Goal: Transaction & Acquisition: Book appointment/travel/reservation

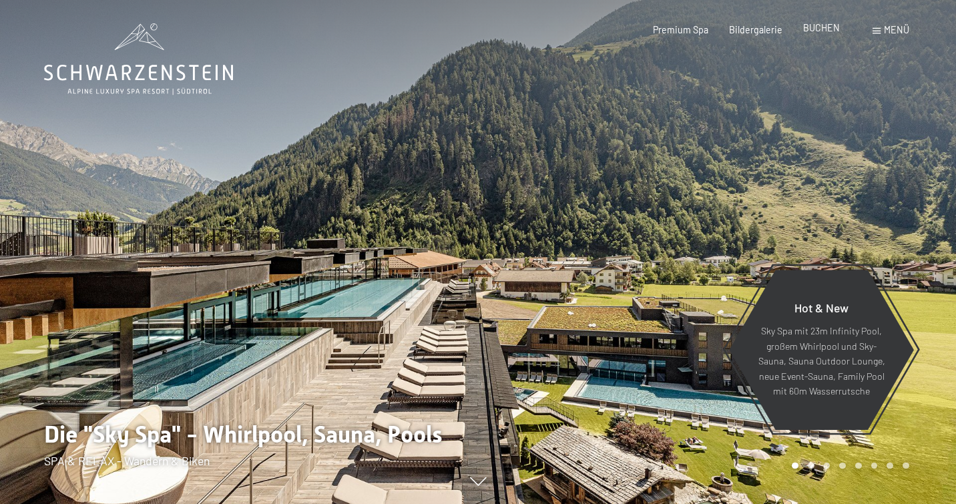
click at [830, 28] on span "BUCHEN" at bounding box center [821, 27] width 37 height 11
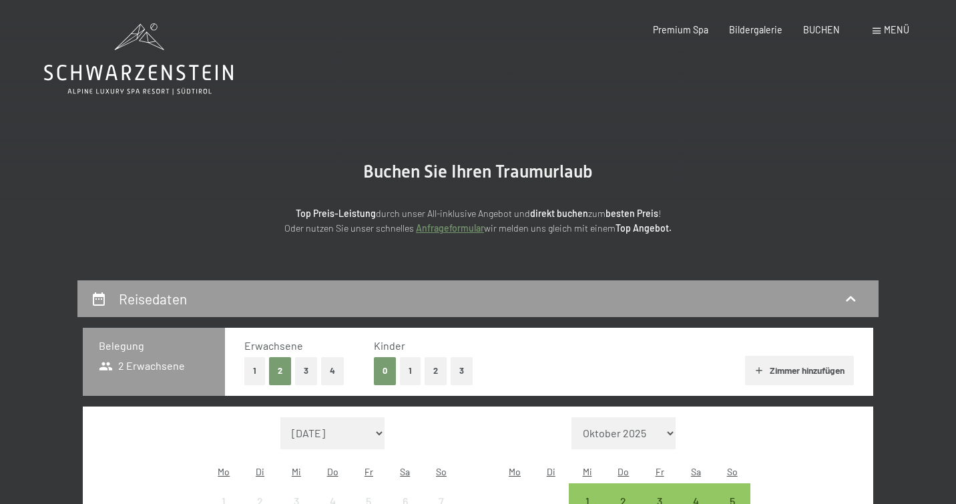
click at [303, 374] on button "3" at bounding box center [306, 370] width 22 height 27
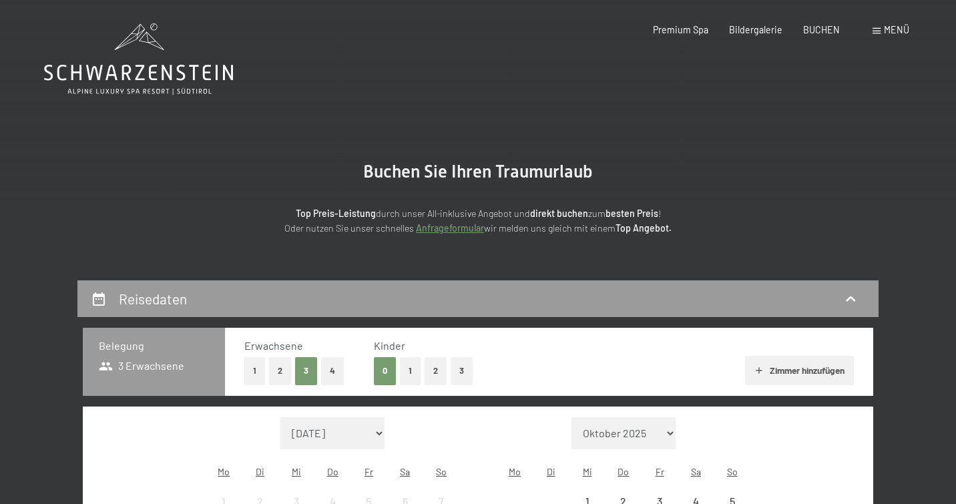
click at [413, 369] on button "1" at bounding box center [410, 370] width 21 height 27
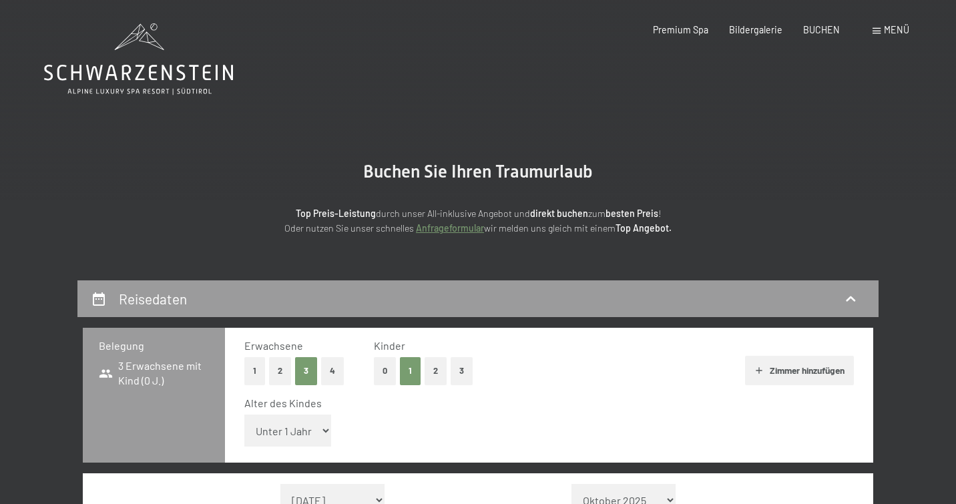
select select "6"
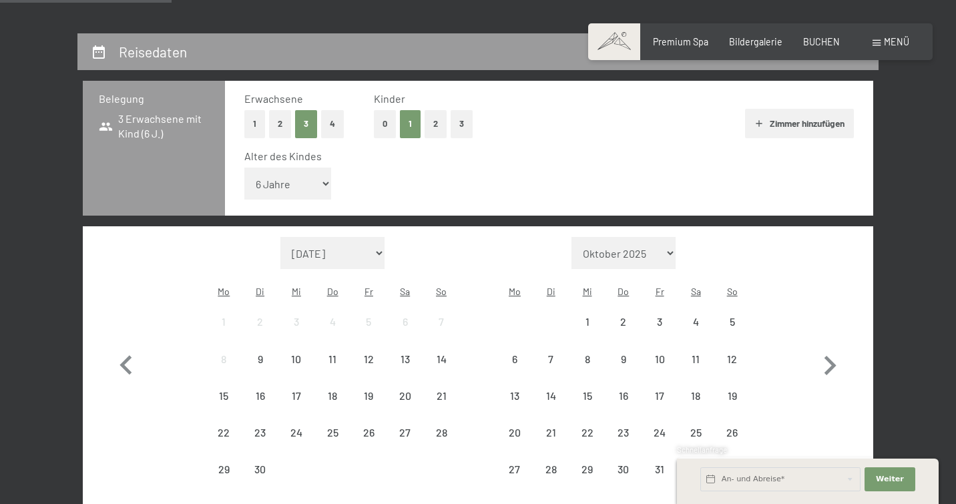
scroll to position [263, 0]
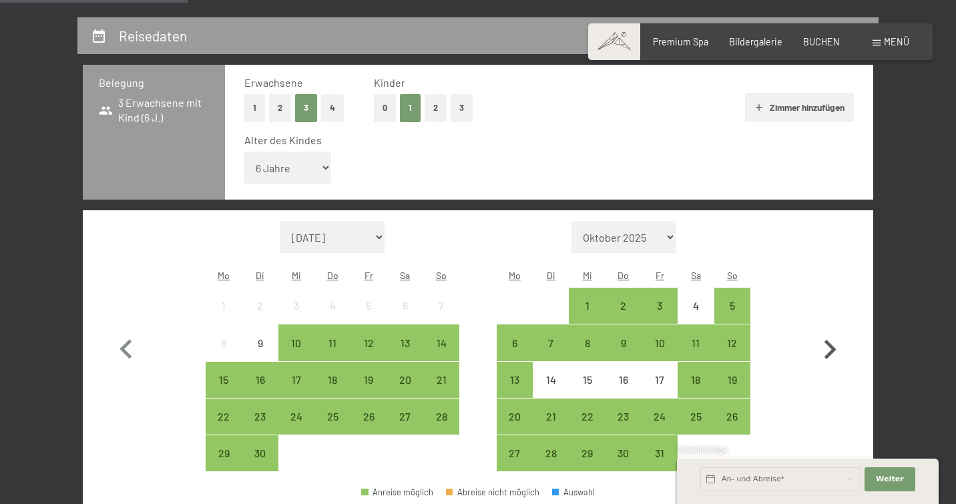
click at [831, 340] on icon "button" at bounding box center [831, 349] width 12 height 19
select select "2025-11-01"
select select "2025-12-01"
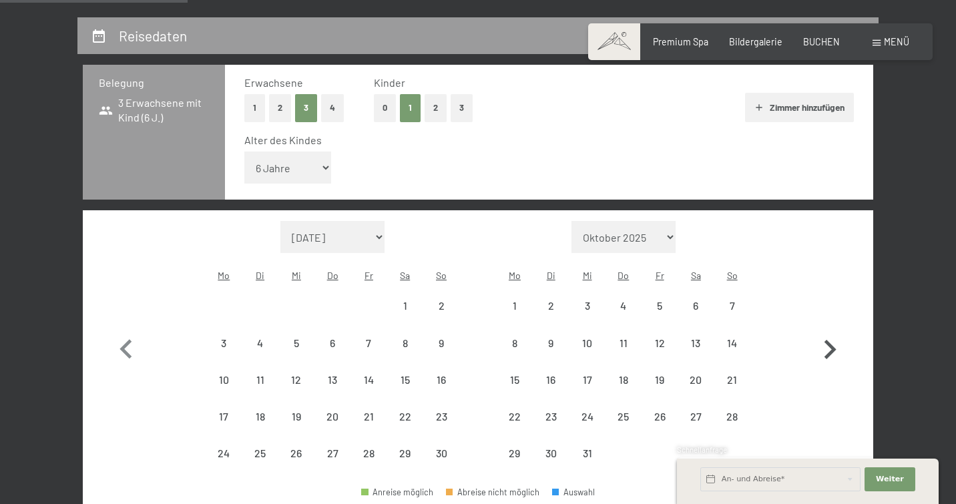
click at [831, 340] on icon "button" at bounding box center [831, 349] width 12 height 19
select select "2025-12-01"
select select "2026-01-01"
select select "2025-12-01"
select select "2026-01-01"
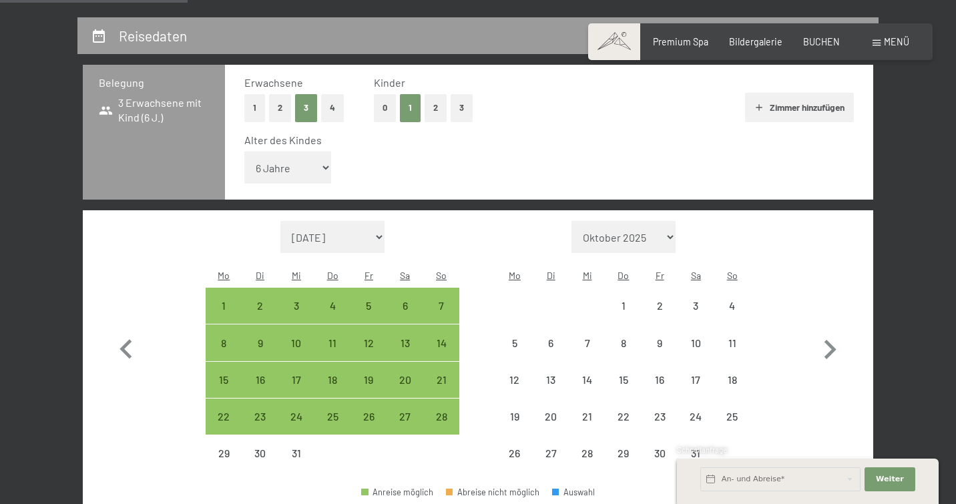
select select "2025-12-01"
select select "2026-01-01"
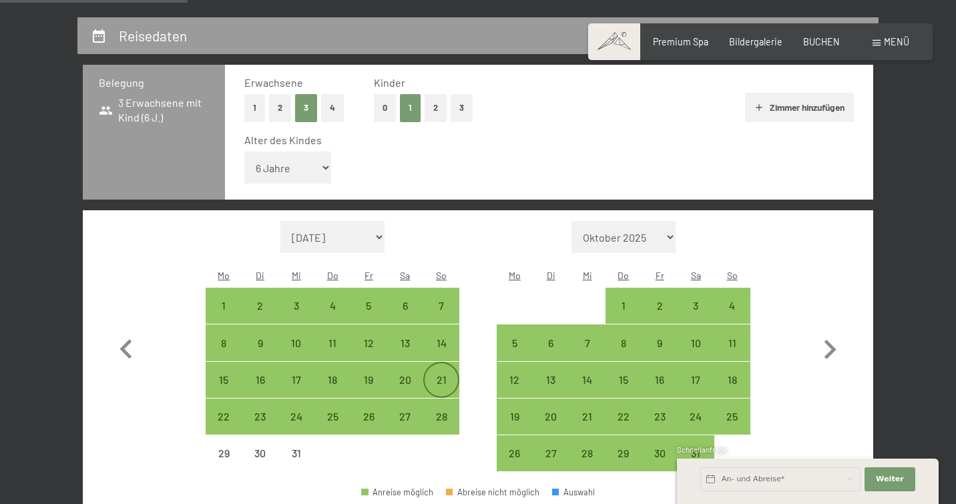
click at [440, 375] on div "21" at bounding box center [441, 391] width 33 height 33
select select "2025-12-01"
select select "2026-01-01"
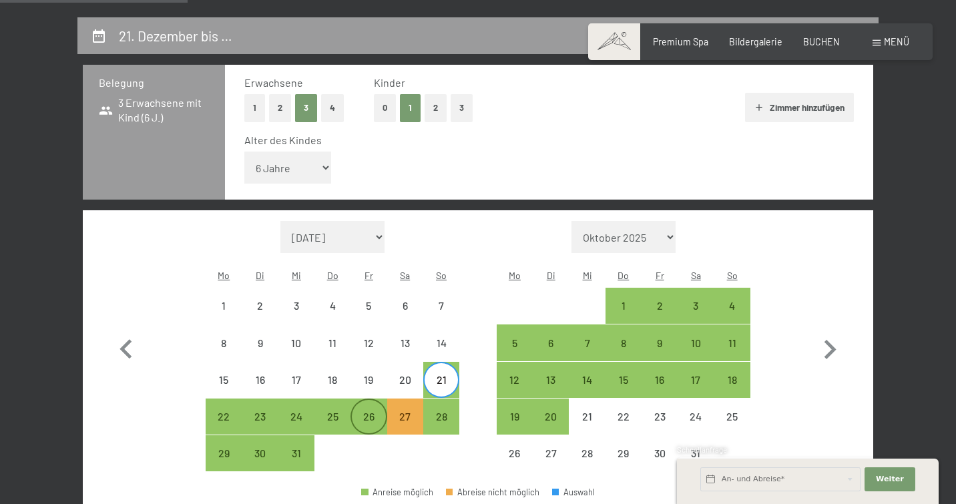
click at [365, 411] on div "26" at bounding box center [368, 427] width 33 height 33
select select "2025-12-01"
select select "2026-01-01"
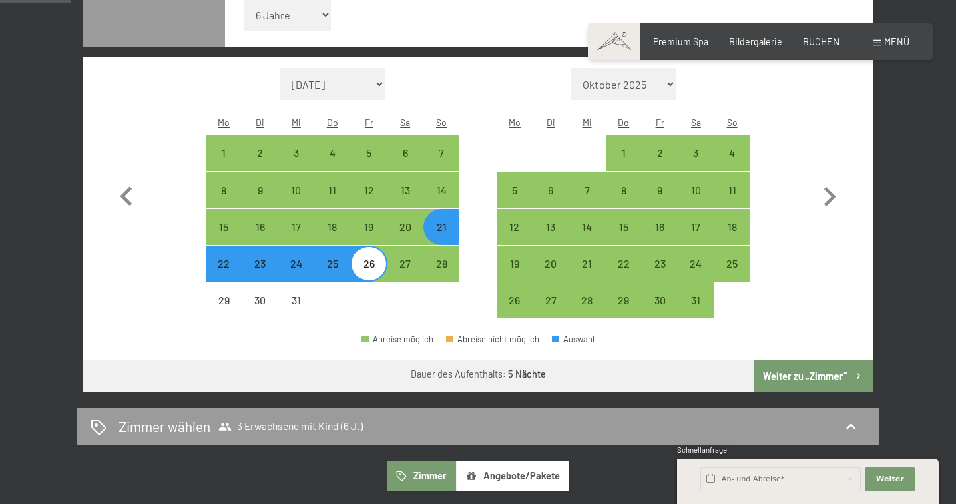
click at [803, 360] on button "Weiter zu „Zimmer“" at bounding box center [814, 376] width 120 height 32
select select "2025-12-01"
select select "2026-01-01"
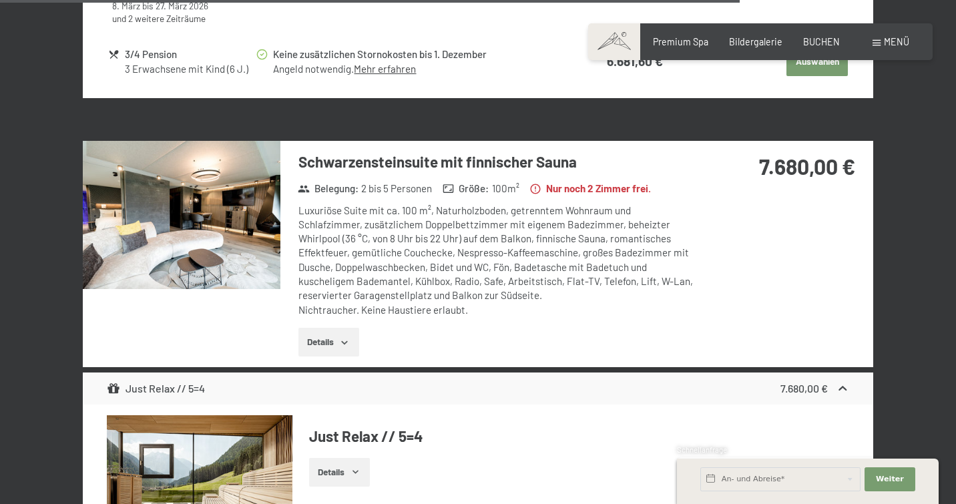
scroll to position [3945, 0]
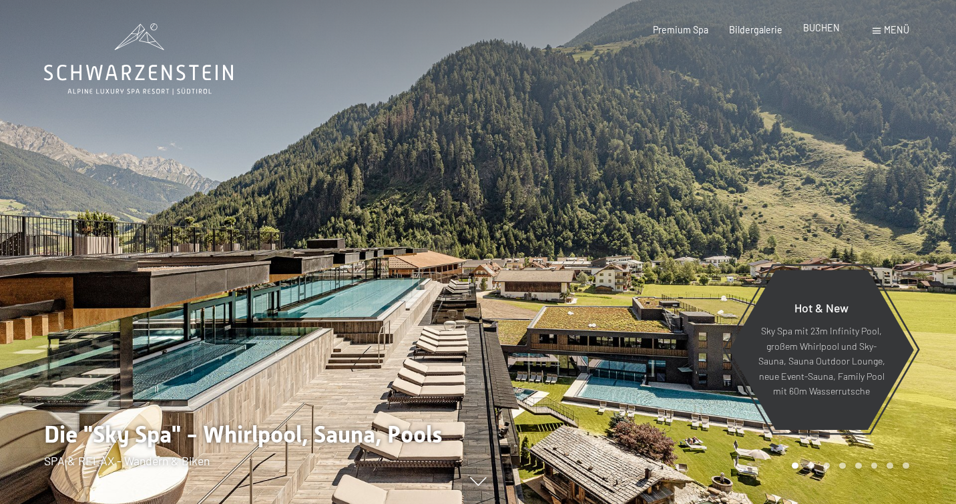
click at [825, 29] on span "BUCHEN" at bounding box center [821, 27] width 37 height 11
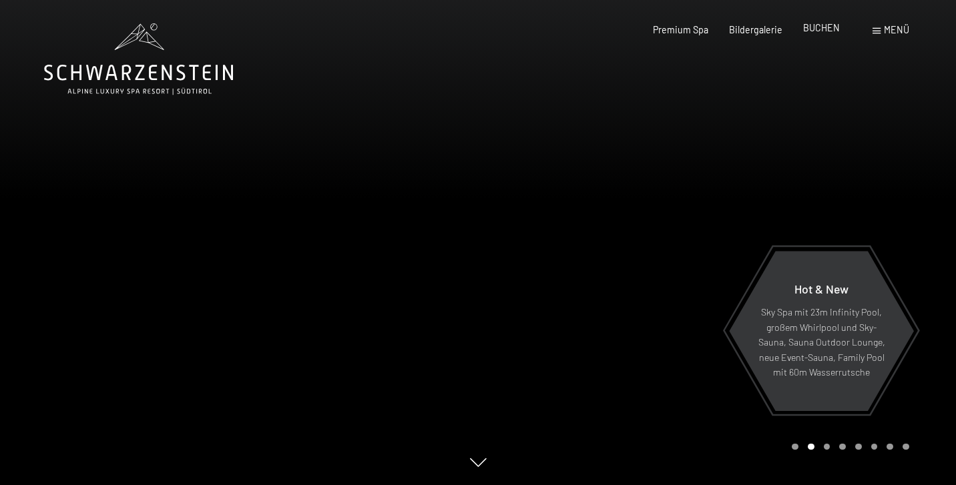
click at [819, 32] on span "BUCHEN" at bounding box center [821, 27] width 37 height 11
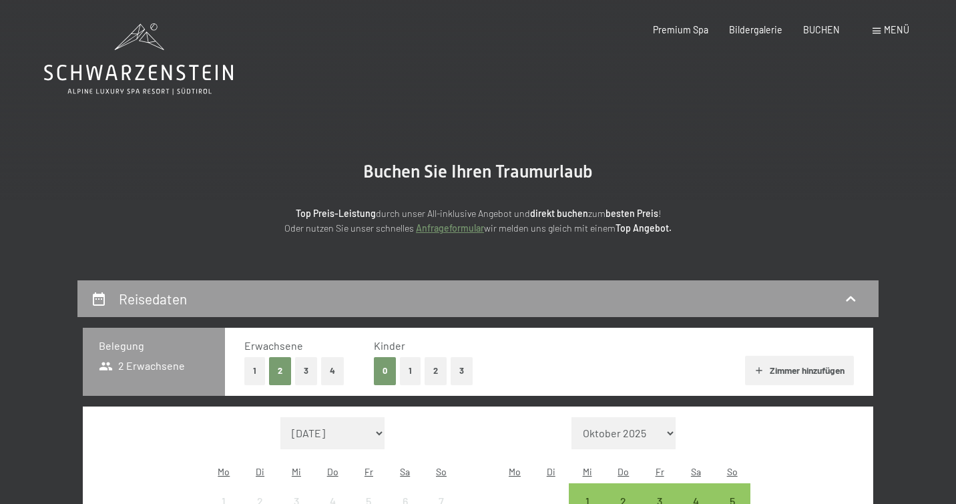
click at [300, 373] on button "3" at bounding box center [306, 370] width 22 height 27
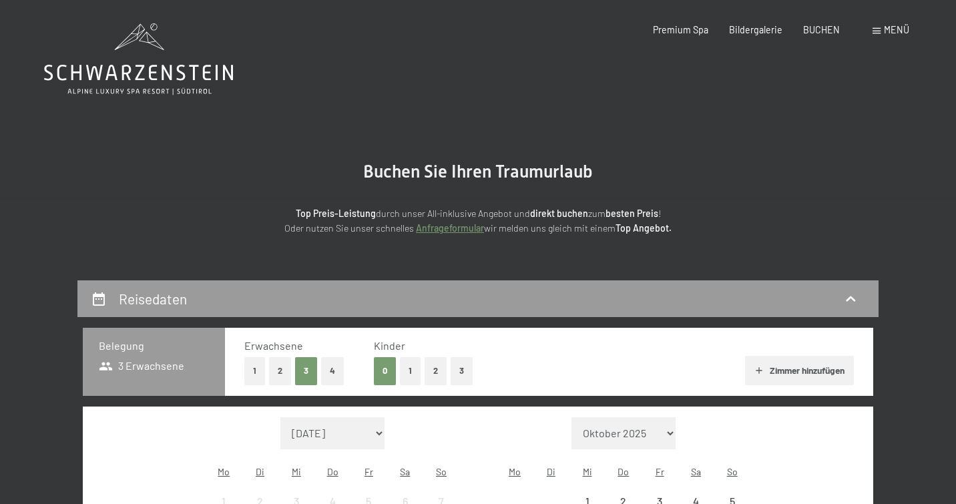
click at [415, 375] on button "1" at bounding box center [410, 370] width 21 height 27
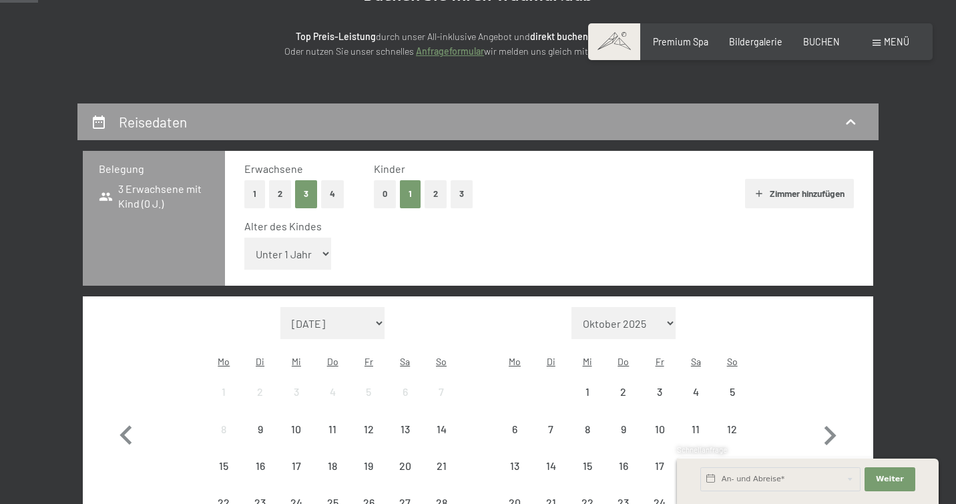
scroll to position [186, 0]
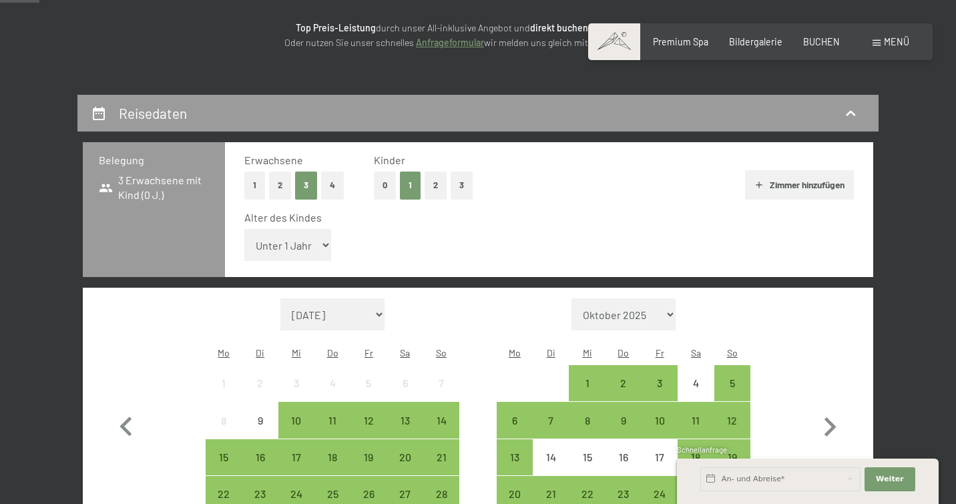
select select "16"
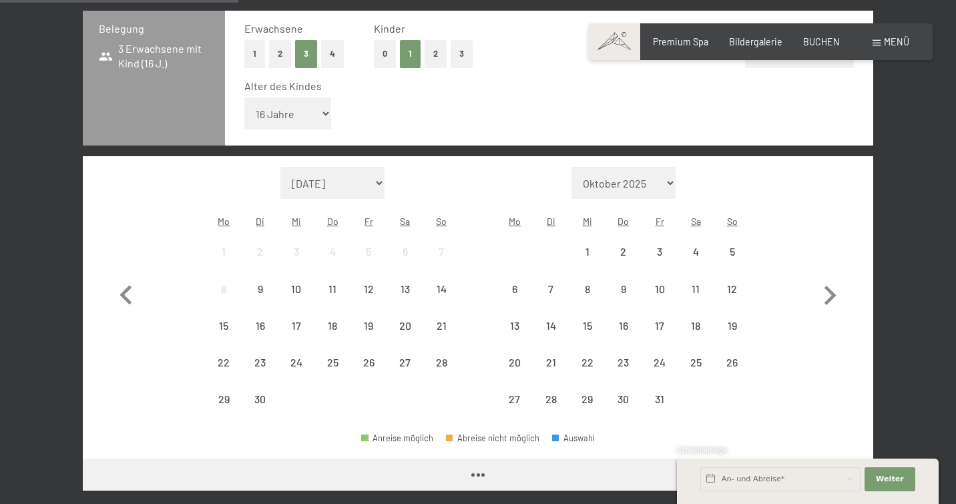
scroll to position [335, 0]
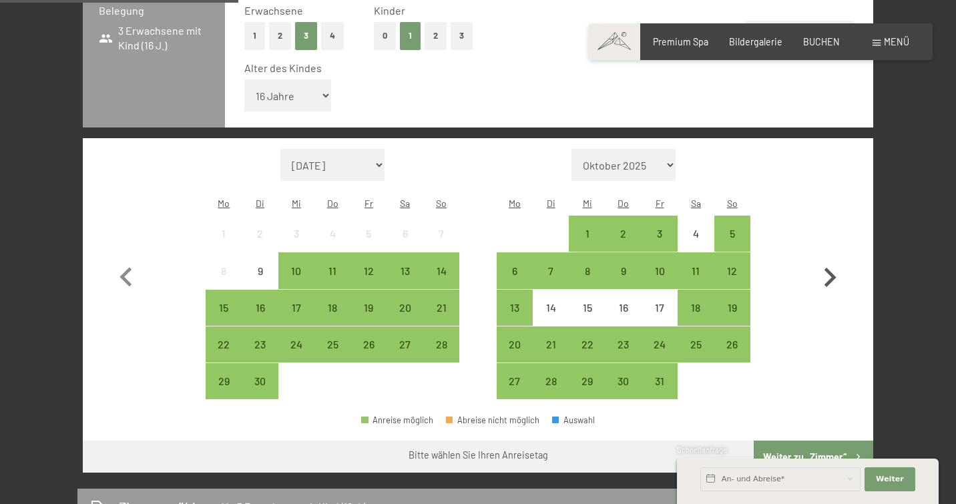
click at [827, 258] on icon "button" at bounding box center [830, 277] width 39 height 39
select select "2025-10-01"
select select "2025-11-01"
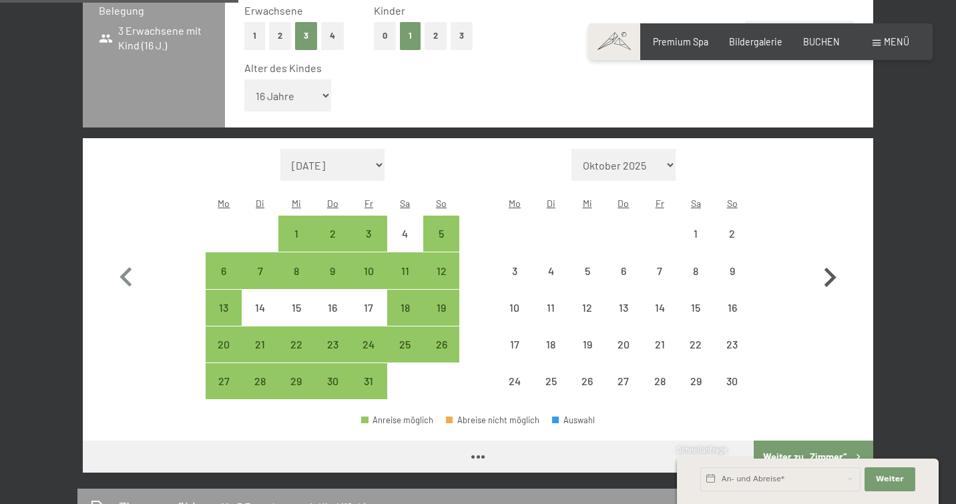
click at [827, 258] on icon "button" at bounding box center [830, 277] width 39 height 39
select select "2025-11-01"
select select "2025-12-01"
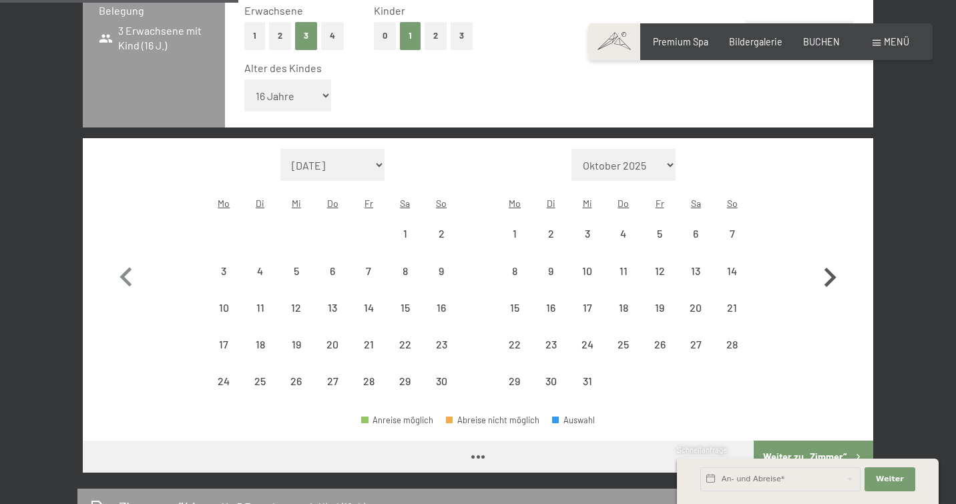
click at [827, 258] on icon "button" at bounding box center [830, 277] width 39 height 39
select select "2025-12-01"
select select "2026-01-01"
select select "2025-12-01"
select select "2026-01-01"
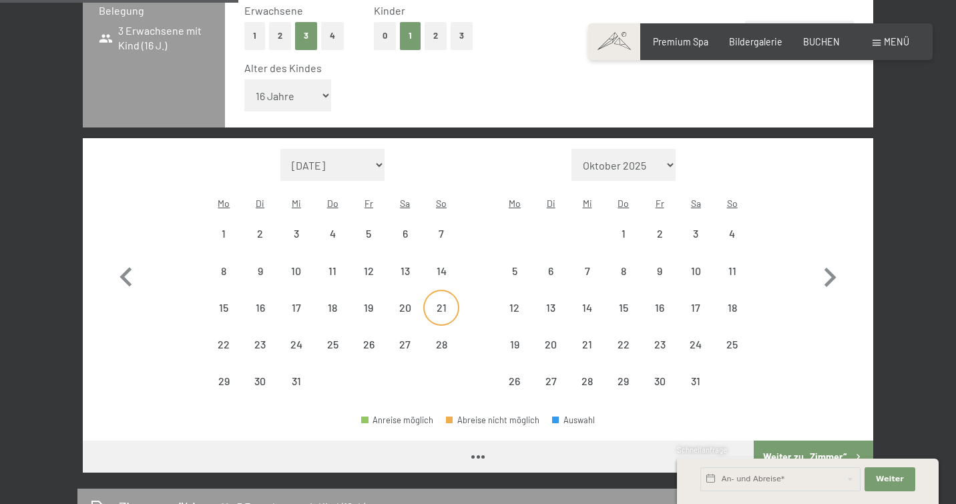
select select "2025-12-01"
select select "2026-01-01"
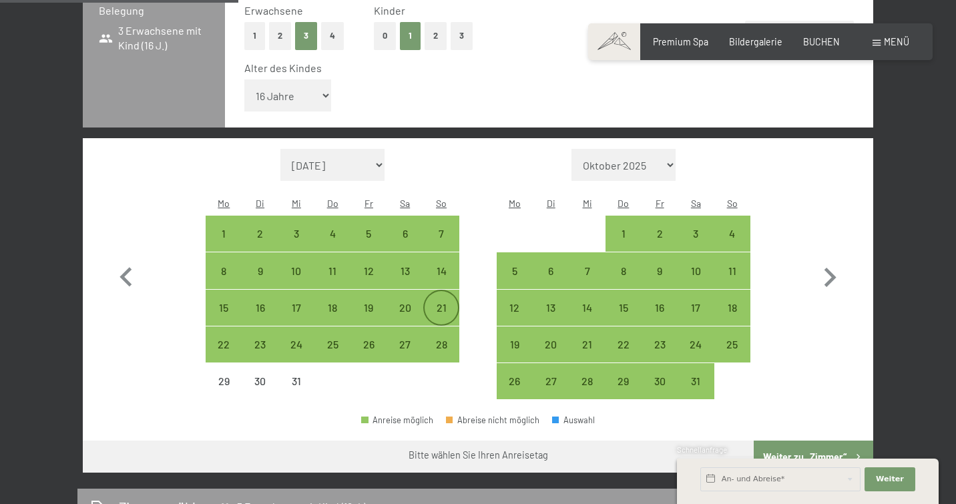
click at [443, 302] on div "21" at bounding box center [441, 318] width 33 height 33
select select "2025-12-01"
select select "2026-01-01"
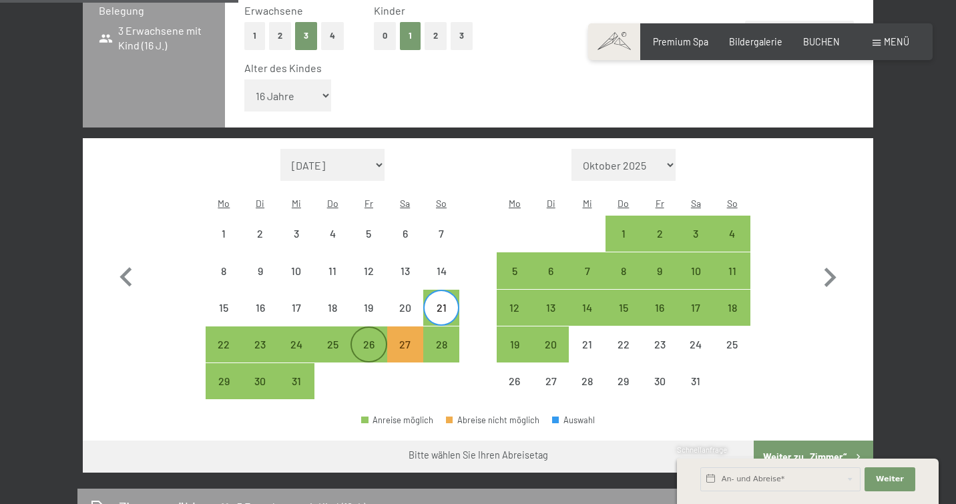
click at [369, 339] on div "26" at bounding box center [368, 355] width 33 height 33
select select "2025-12-01"
select select "2026-01-01"
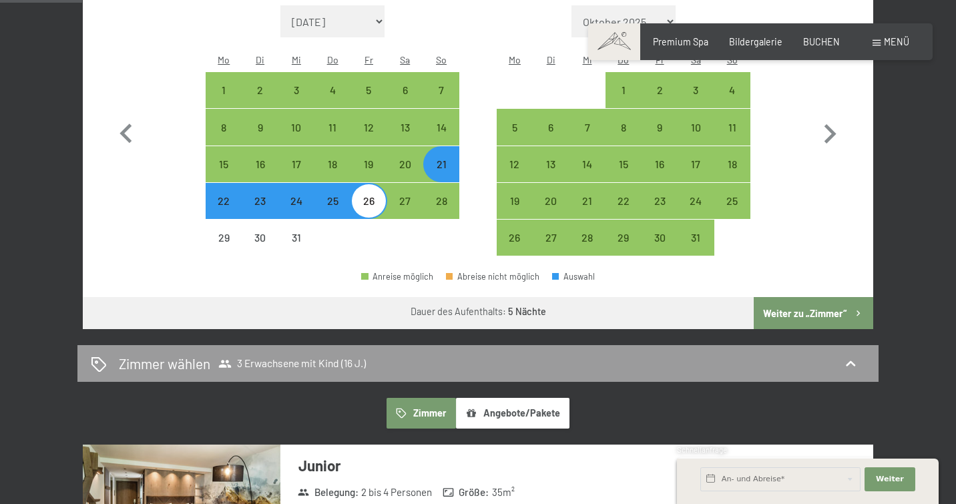
click at [817, 297] on button "Weiter zu „Zimmer“" at bounding box center [814, 313] width 120 height 32
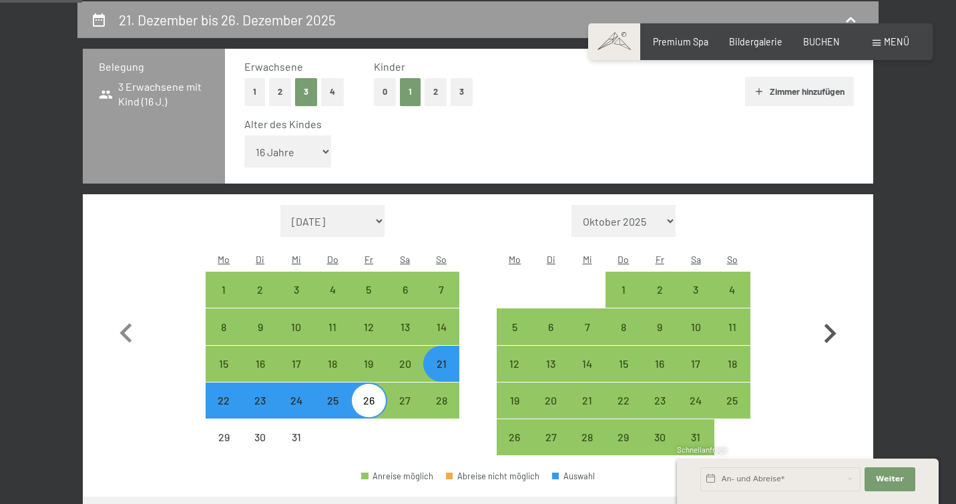
select select "2025-12-01"
select select "2026-01-01"
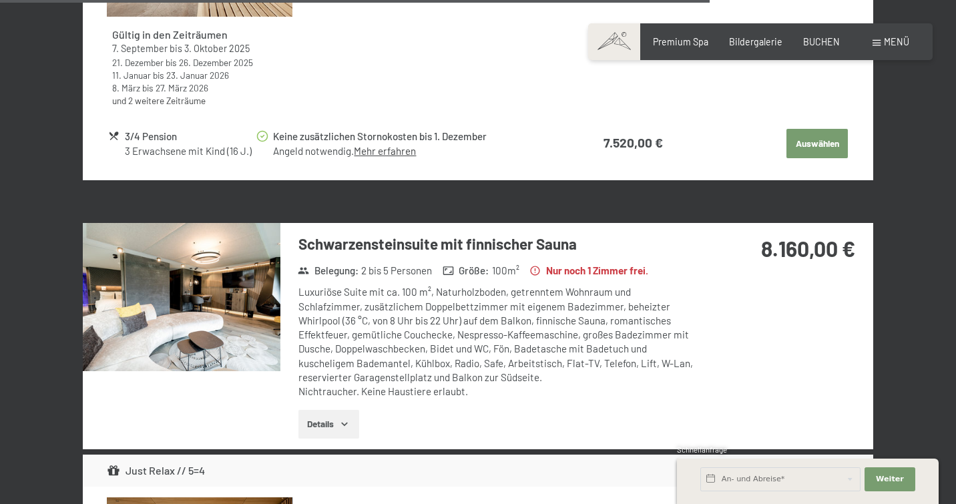
scroll to position [3829, 0]
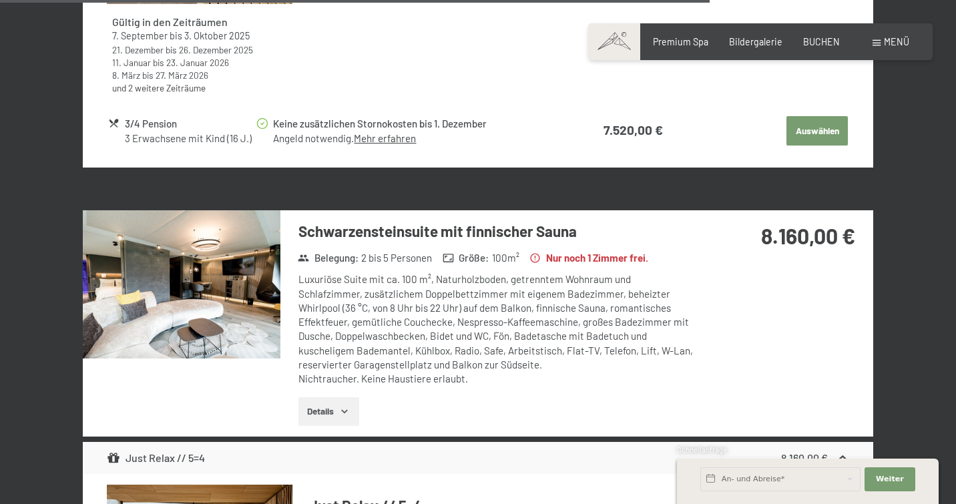
click at [342, 406] on icon "button" at bounding box center [344, 411] width 11 height 11
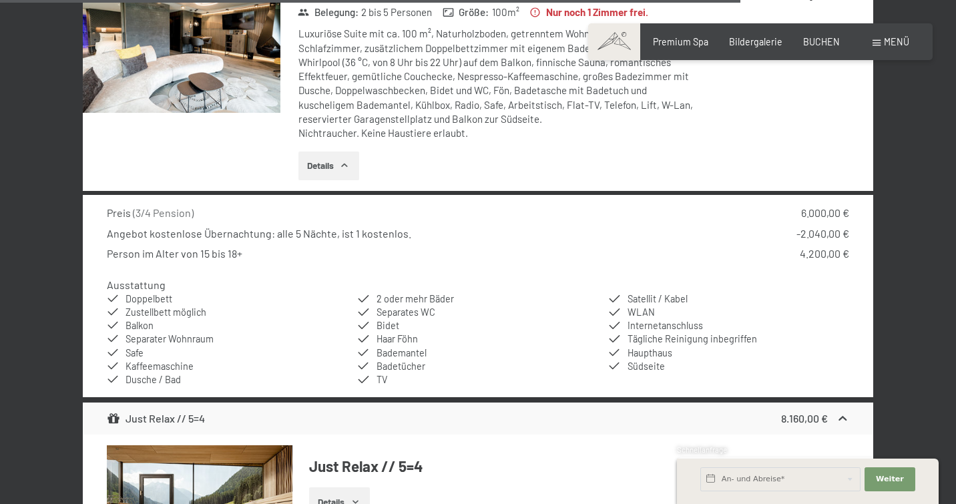
scroll to position [4004, 0]
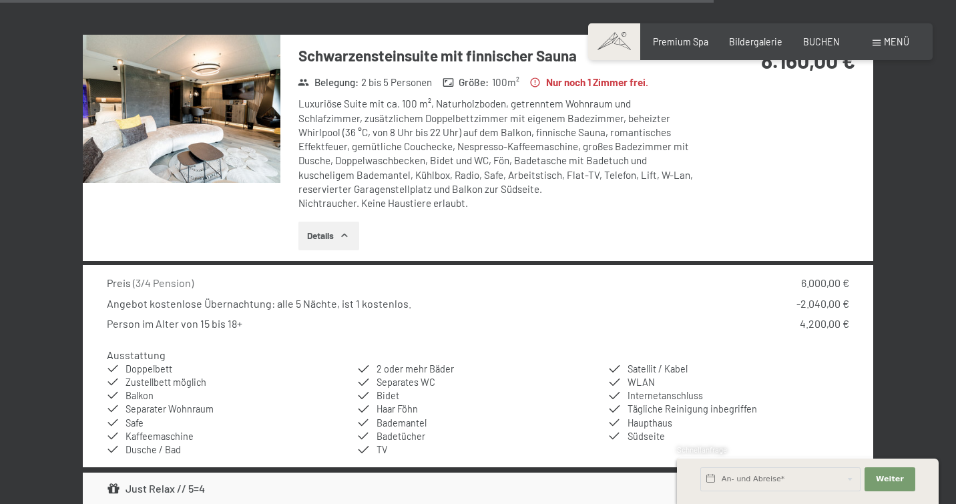
click at [626, 389] on li "Internetanschluss" at bounding box center [729, 395] width 242 height 13
click at [527, 348] on div "Ausstattung Doppelbett Zustellbett möglich Balkon Separater Wohnraum Safe Kaffe…" at bounding box center [478, 402] width 743 height 109
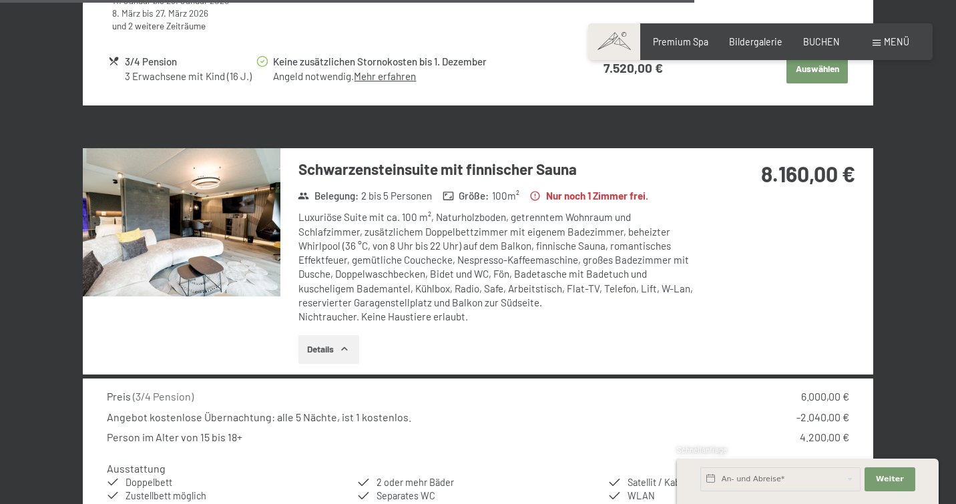
scroll to position [3890, 0]
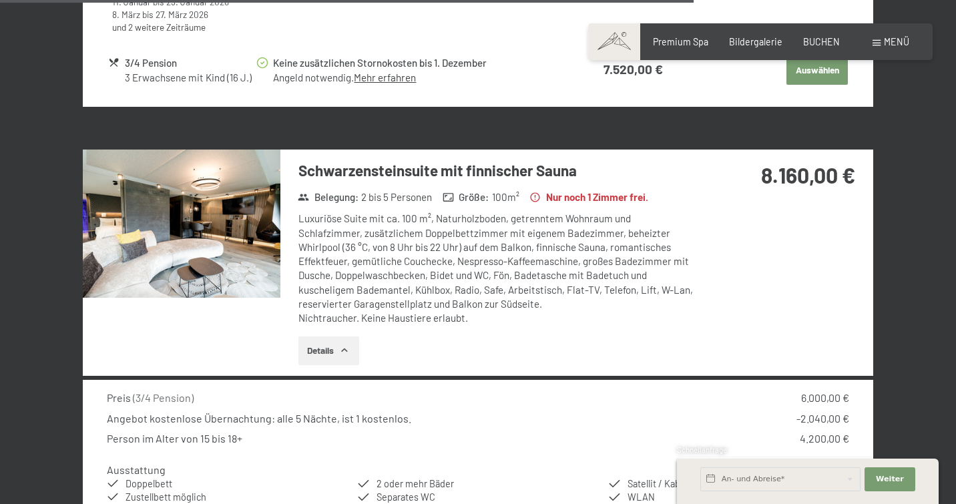
click at [346, 345] on icon "button" at bounding box center [344, 350] width 11 height 11
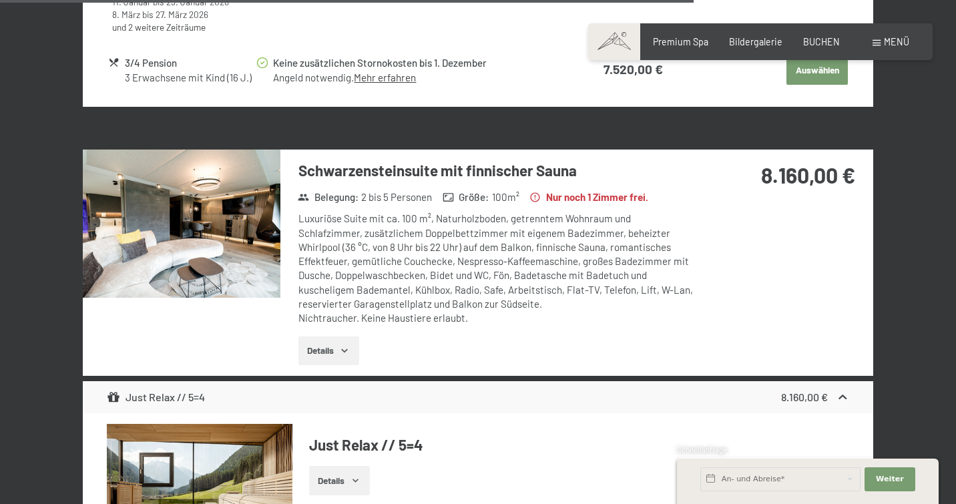
click at [588, 190] on strong "Nur noch 1 Zimmer frei." at bounding box center [589, 197] width 119 height 14
click at [790, 158] on div "8.160,00 €" at bounding box center [785, 191] width 178 height 83
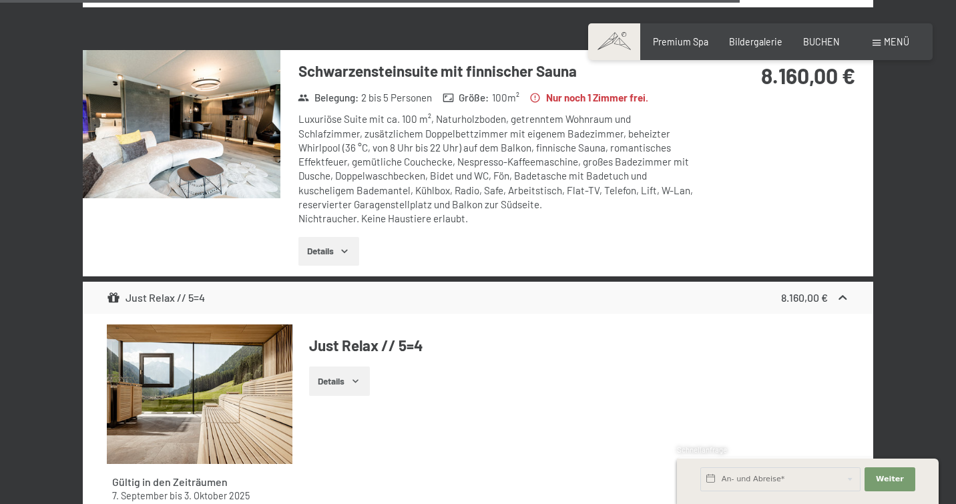
scroll to position [3991, 1]
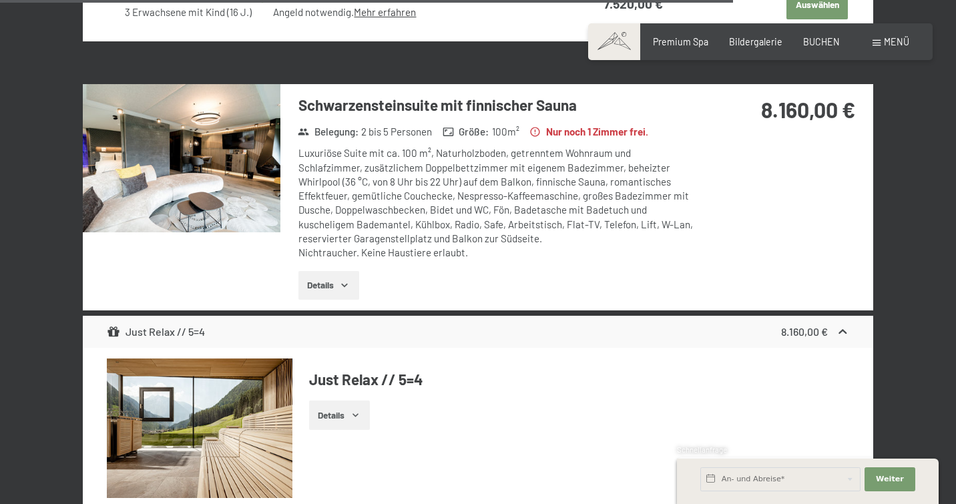
click at [765, 169] on div "Schwarzensteinsuite mit finnischer Sauna Belegung : 2 bis 5 Personen Größe : 10…" at bounding box center [478, 197] width 791 height 226
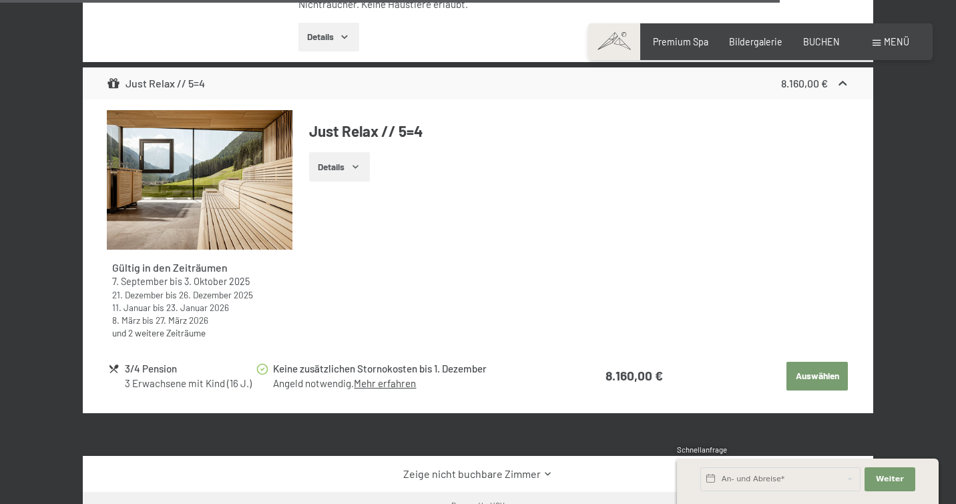
scroll to position [4207, 0]
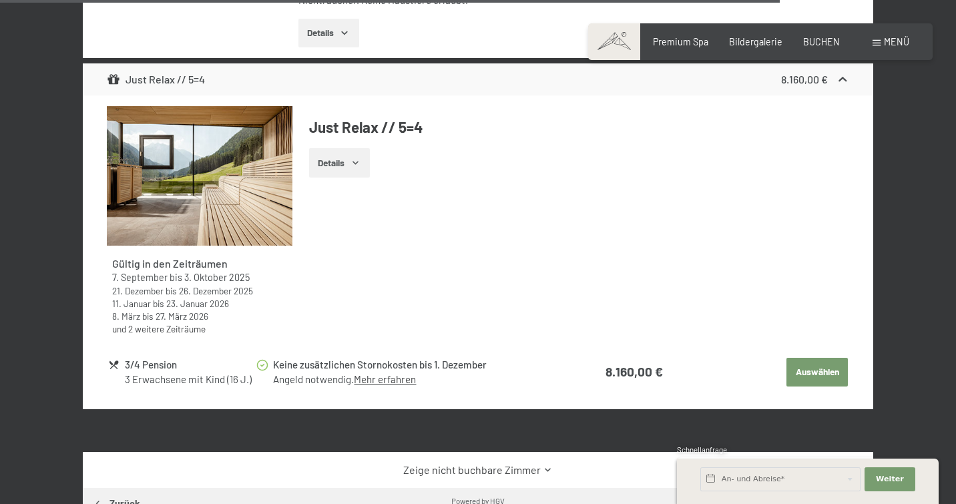
click at [811, 358] on button "Auswählen" at bounding box center [817, 372] width 61 height 29
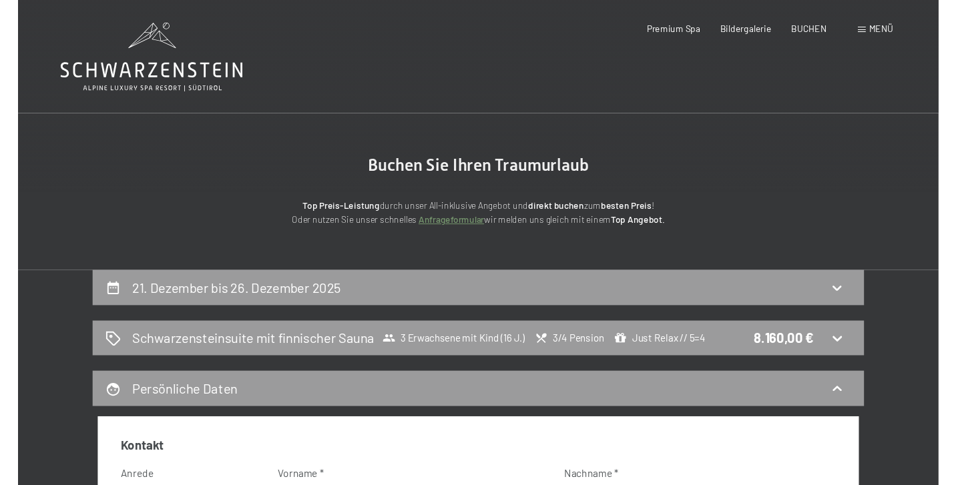
scroll to position [0, 0]
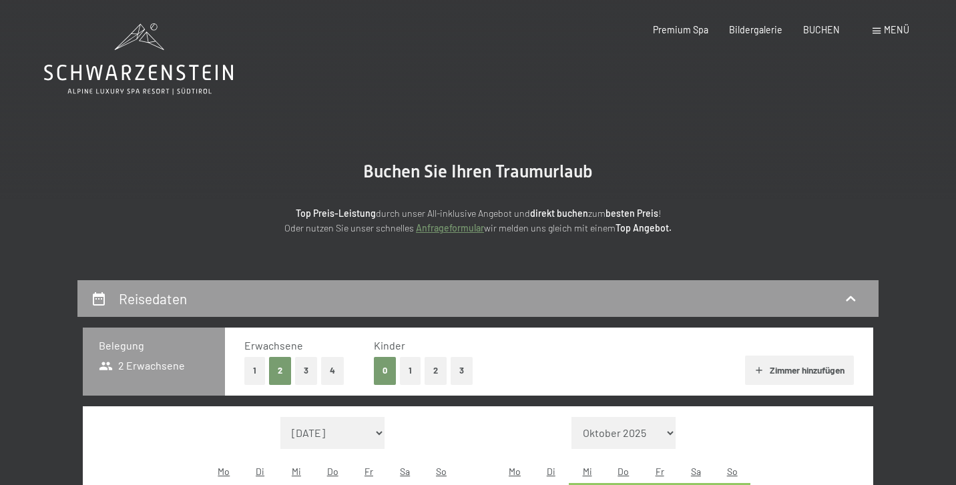
click at [306, 373] on button "3" at bounding box center [306, 370] width 22 height 27
click at [403, 373] on button "1" at bounding box center [410, 370] width 21 height 27
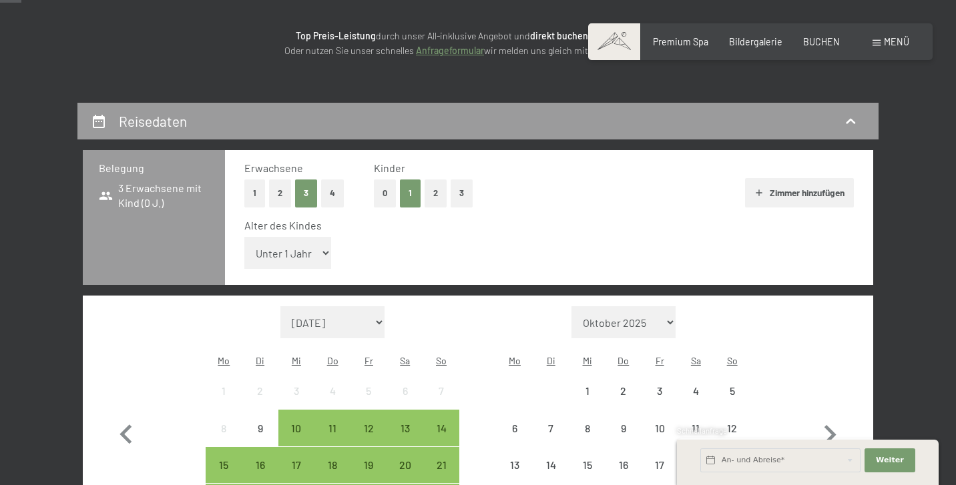
scroll to position [190, 0]
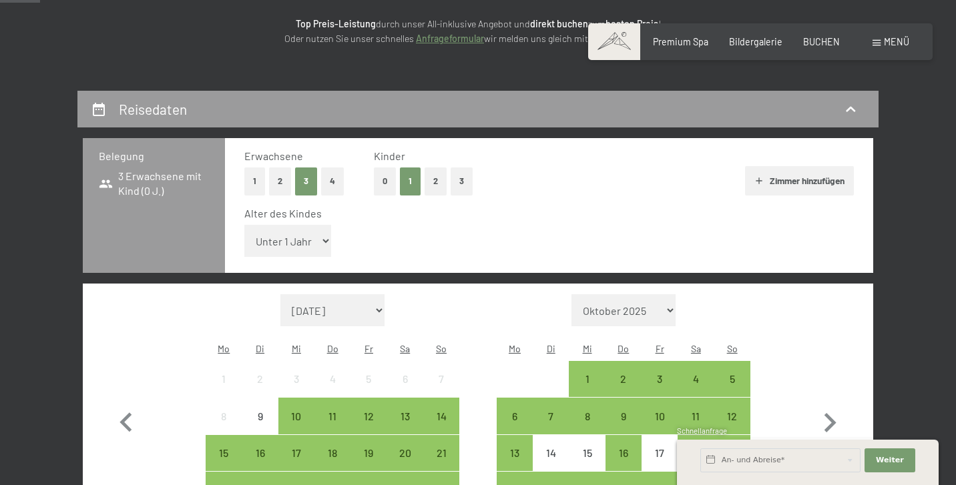
select select "16"
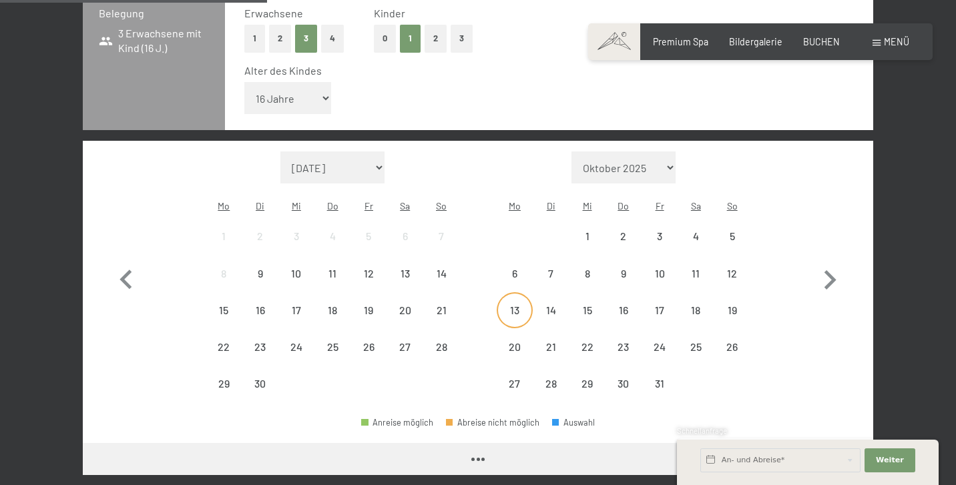
scroll to position [401, 0]
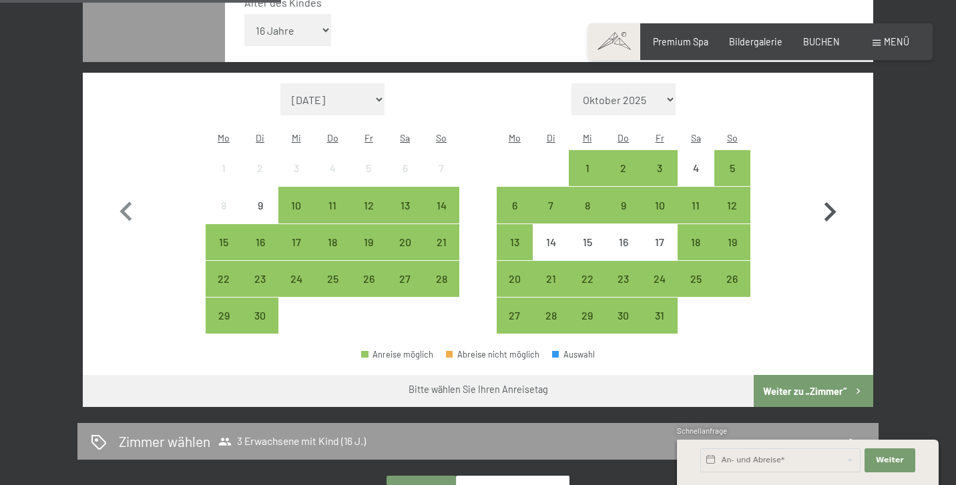
click at [831, 202] on icon "button" at bounding box center [831, 211] width 12 height 19
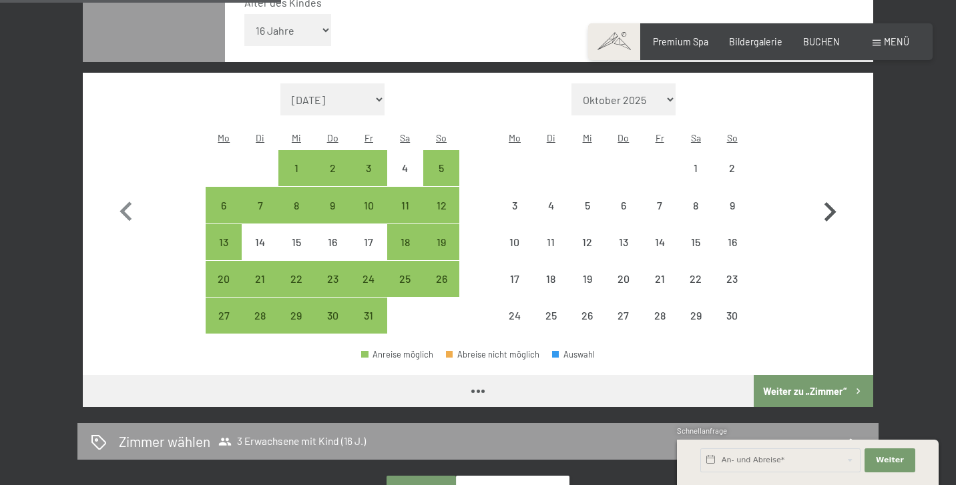
click at [831, 202] on icon "button" at bounding box center [831, 211] width 12 height 19
select select "2025-12-01"
select select "2026-01-01"
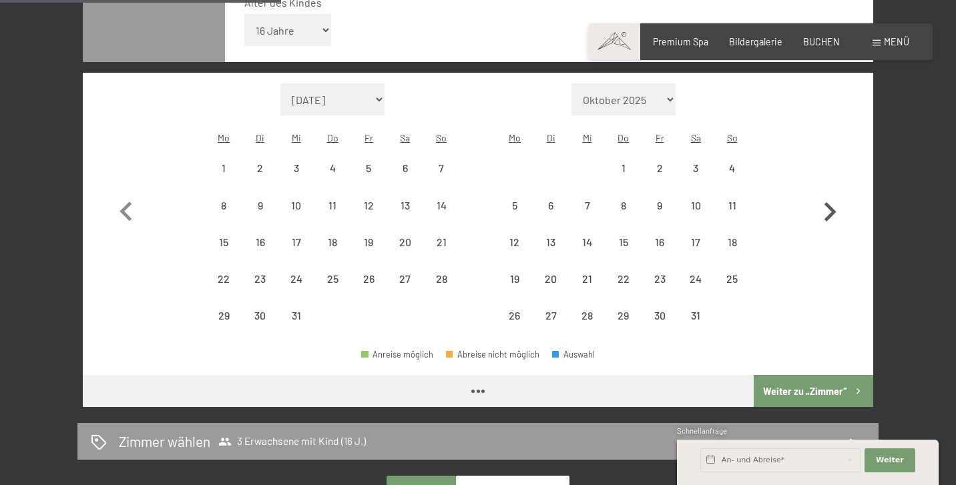
select select "2025-12-01"
select select "2026-01-01"
select select "2025-12-01"
select select "2026-01-01"
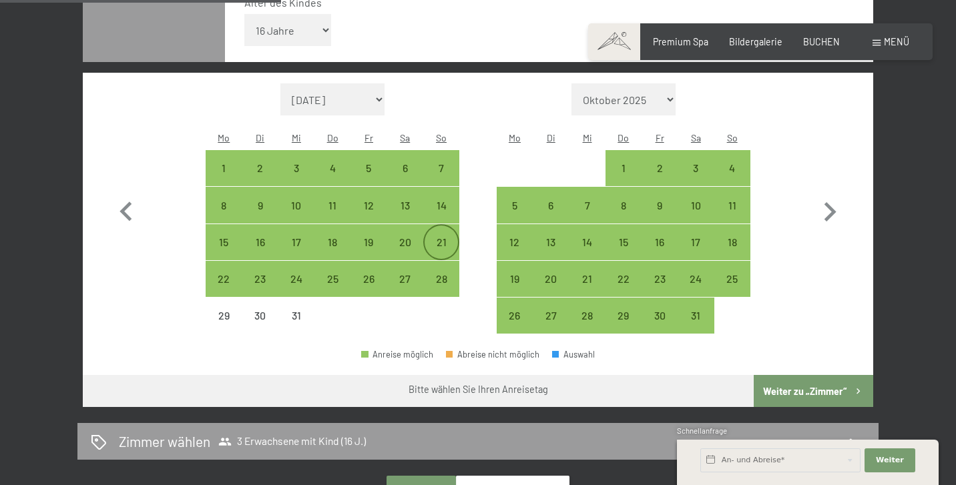
click at [443, 237] on div "21" at bounding box center [441, 253] width 33 height 33
select select "2025-12-01"
select select "2026-01-01"
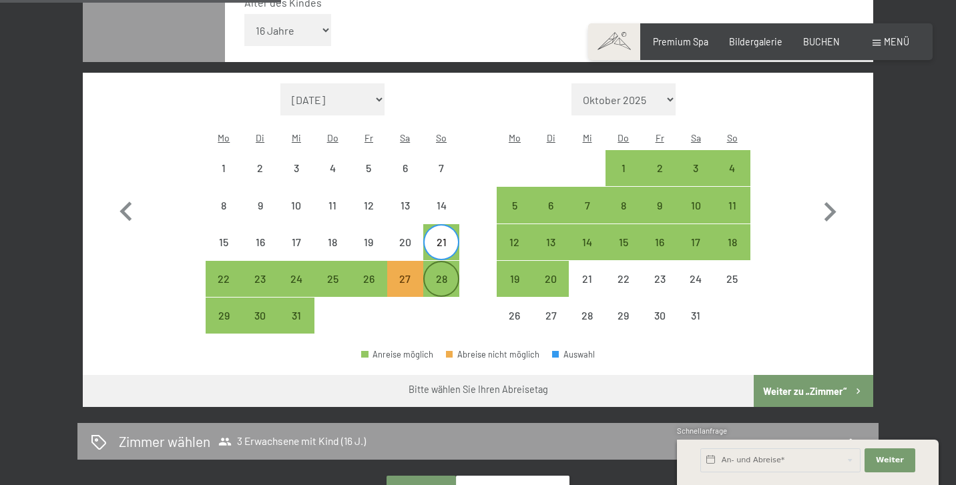
click at [441, 274] on div "28" at bounding box center [441, 290] width 33 height 33
select select "2025-12-01"
select select "2026-01-01"
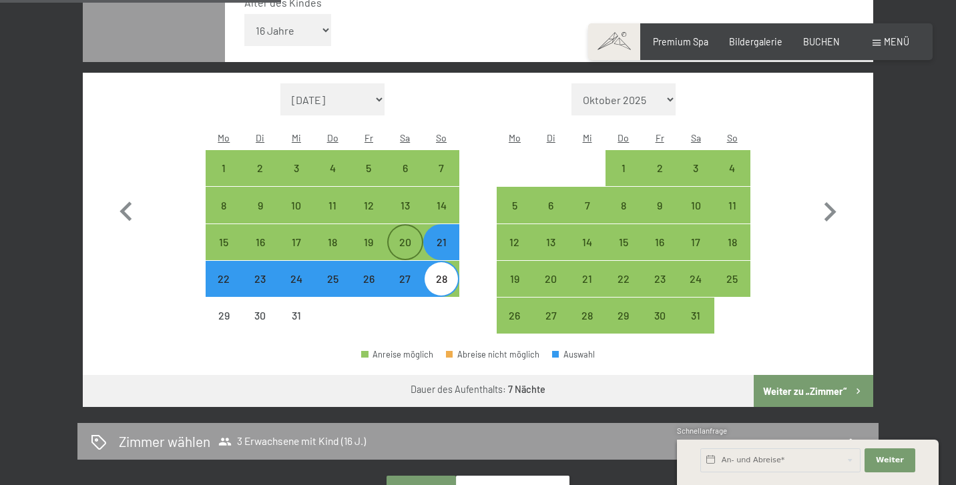
click at [401, 237] on div "20" at bounding box center [405, 253] width 33 height 33
select select "2025-12-01"
select select "2026-01-01"
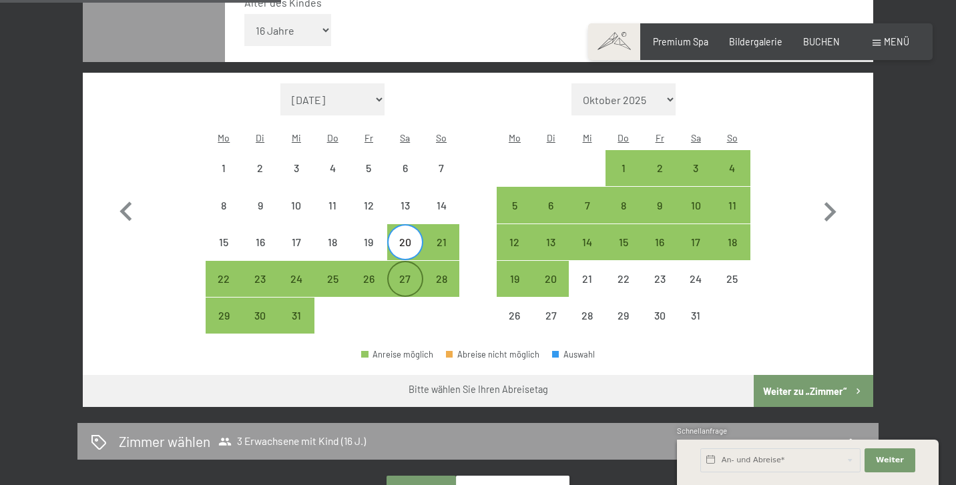
click at [404, 274] on div "27" at bounding box center [405, 290] width 33 height 33
select select "2025-12-01"
select select "2026-01-01"
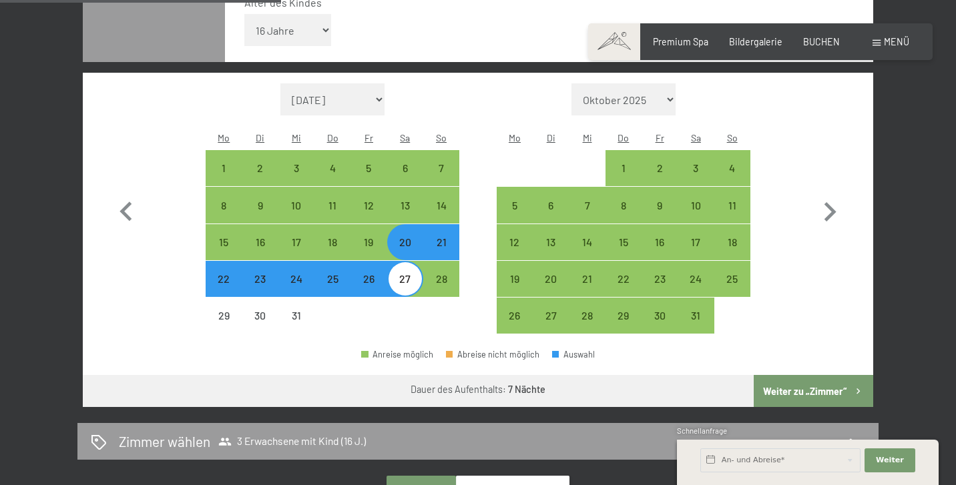
click at [799, 375] on button "Weiter zu „Zimmer“" at bounding box center [814, 391] width 120 height 32
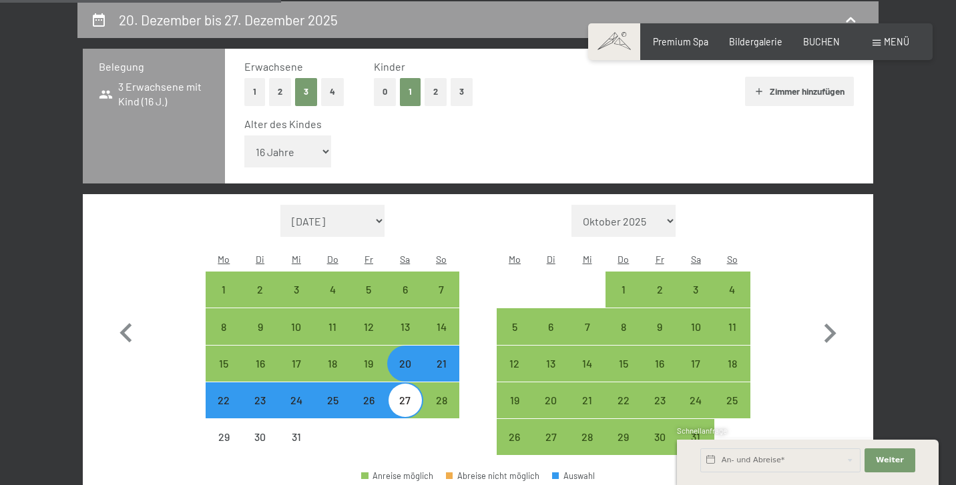
select select "2025-12-01"
select select "2026-01-01"
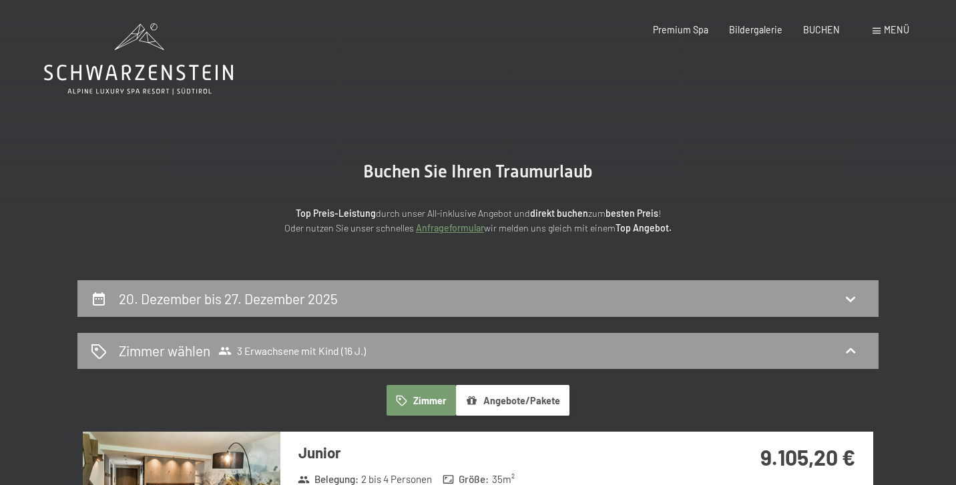
scroll to position [0, 0]
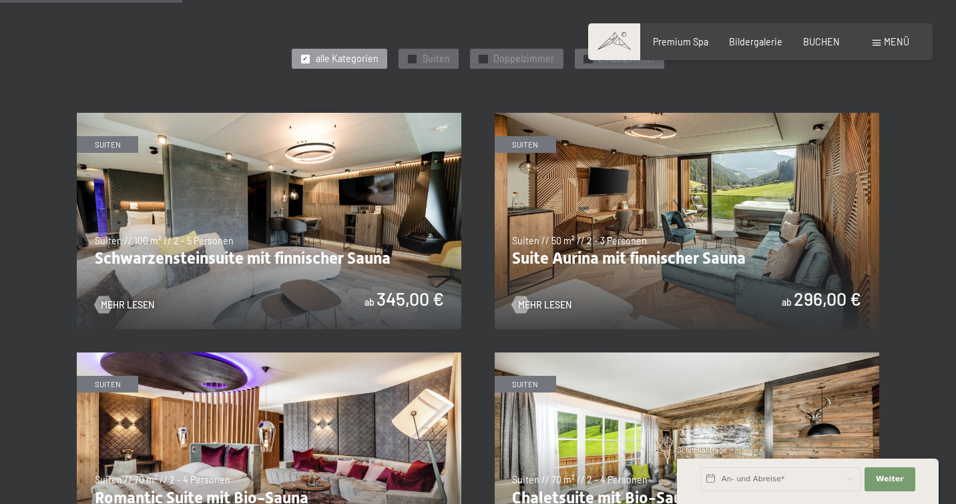
scroll to position [638, 0]
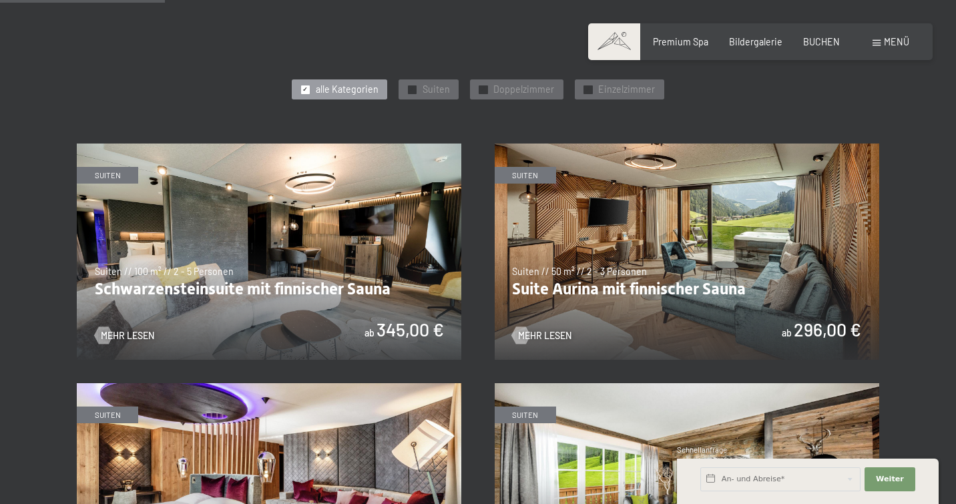
click at [345, 223] on img at bounding box center [269, 252] width 385 height 216
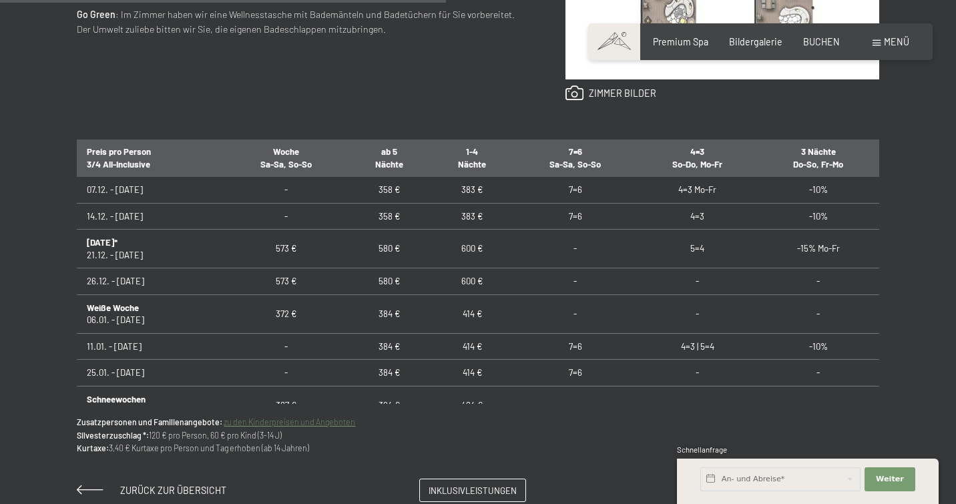
scroll to position [259, 0]
